Goal: Check status: Check status

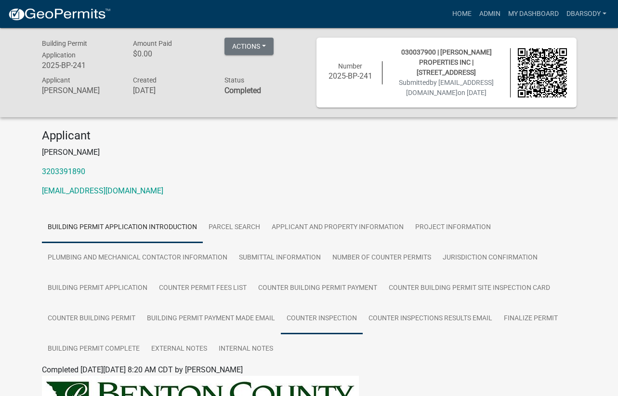
click at [322, 315] on link "Counter Inspection" at bounding box center [322, 318] width 82 height 31
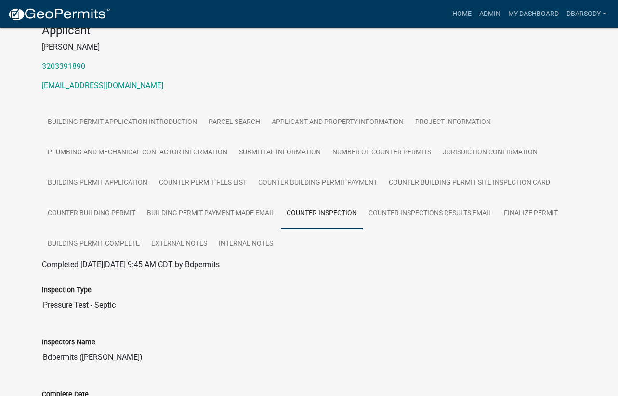
scroll to position [96, 0]
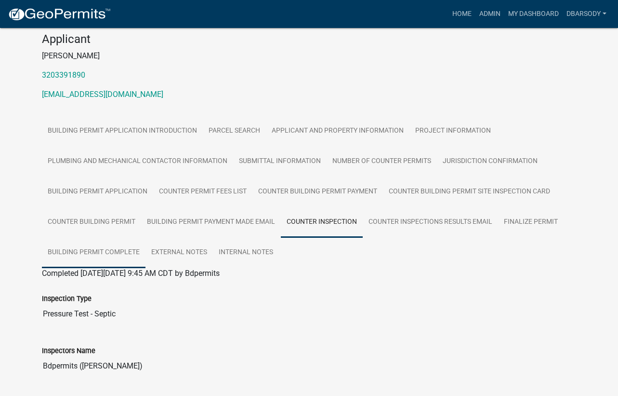
click at [94, 250] on link "Building Permit Complete" at bounding box center [94, 252] width 104 height 31
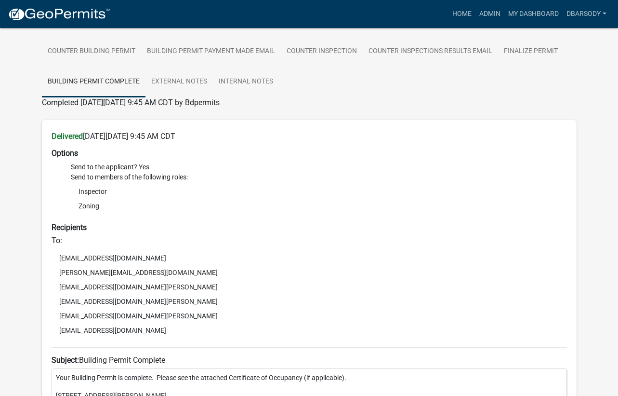
scroll to position [36, 0]
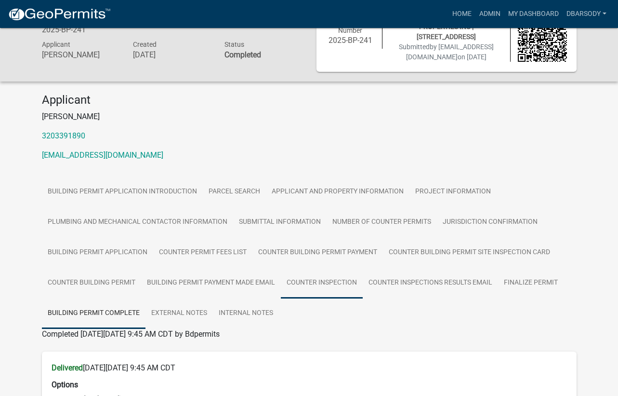
click at [329, 279] on link "Counter Inspection" at bounding box center [322, 283] width 82 height 31
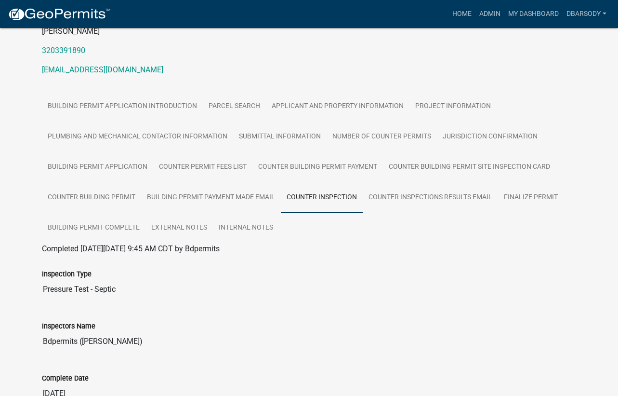
scroll to position [0, 0]
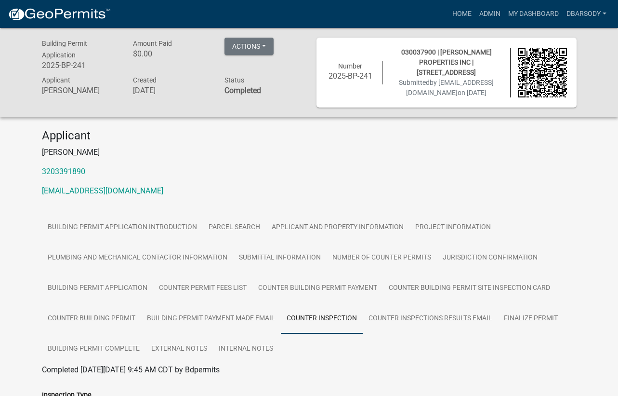
drag, startPoint x: 267, startPoint y: 177, endPoint x: 283, endPoint y: 43, distance: 135.1
click at [267, 172] on div "Applicant RON STRAKA 3203391890 rstraka@hotmail.com" at bounding box center [310, 167] width 550 height 76
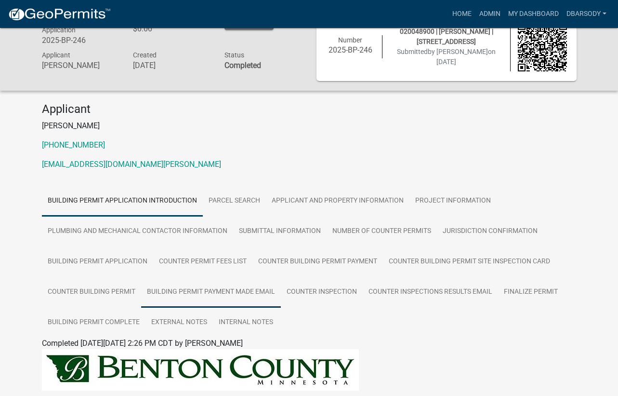
scroll to position [48, 0]
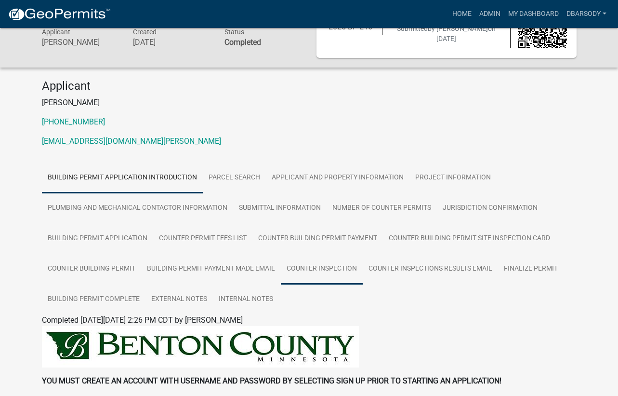
click at [334, 265] on link "Counter Inspection" at bounding box center [322, 269] width 82 height 31
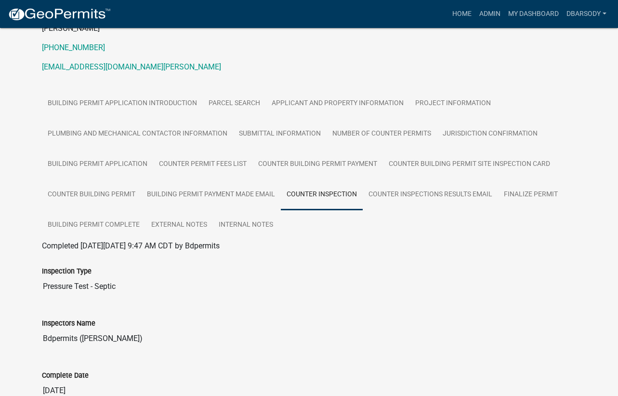
scroll to position [180, 0]
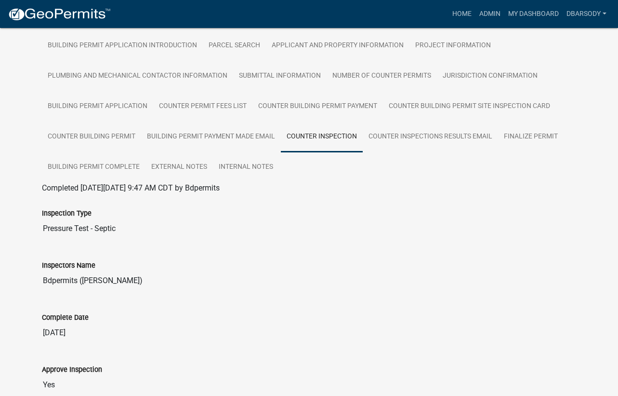
drag, startPoint x: 506, startPoint y: 313, endPoint x: 436, endPoint y: 208, distance: 126.3
click at [496, 298] on div "Complete Date [DATE]" at bounding box center [309, 320] width 535 height 44
